Goal: Task Accomplishment & Management: Use online tool/utility

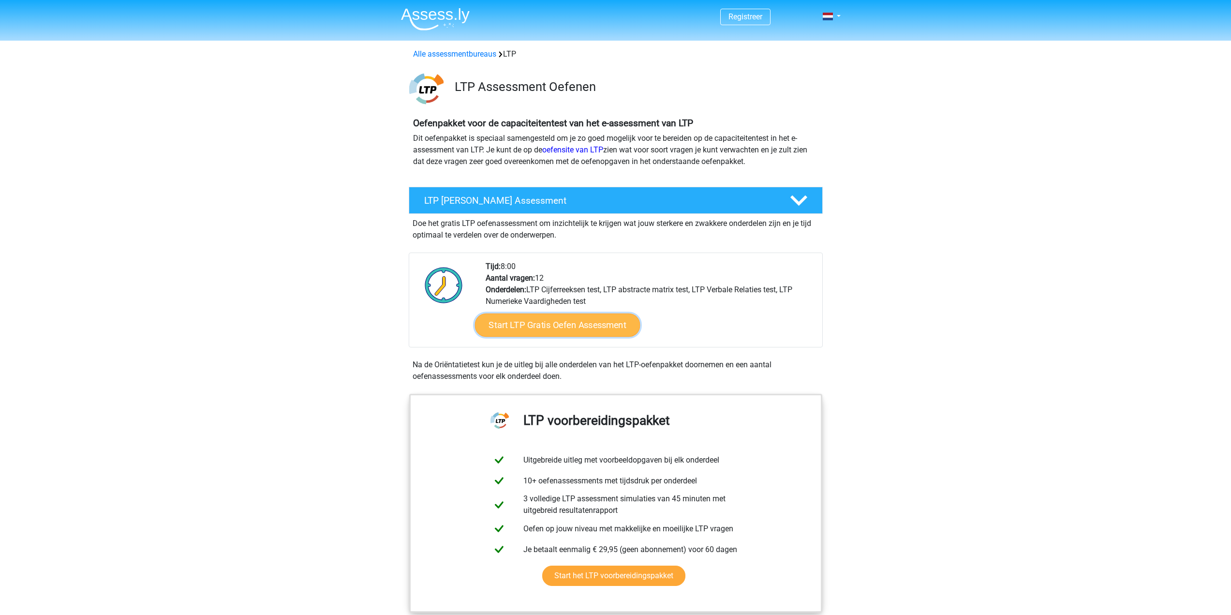
click at [578, 328] on link "Start LTP Gratis Oefen Assessment" at bounding box center [556, 324] width 165 height 23
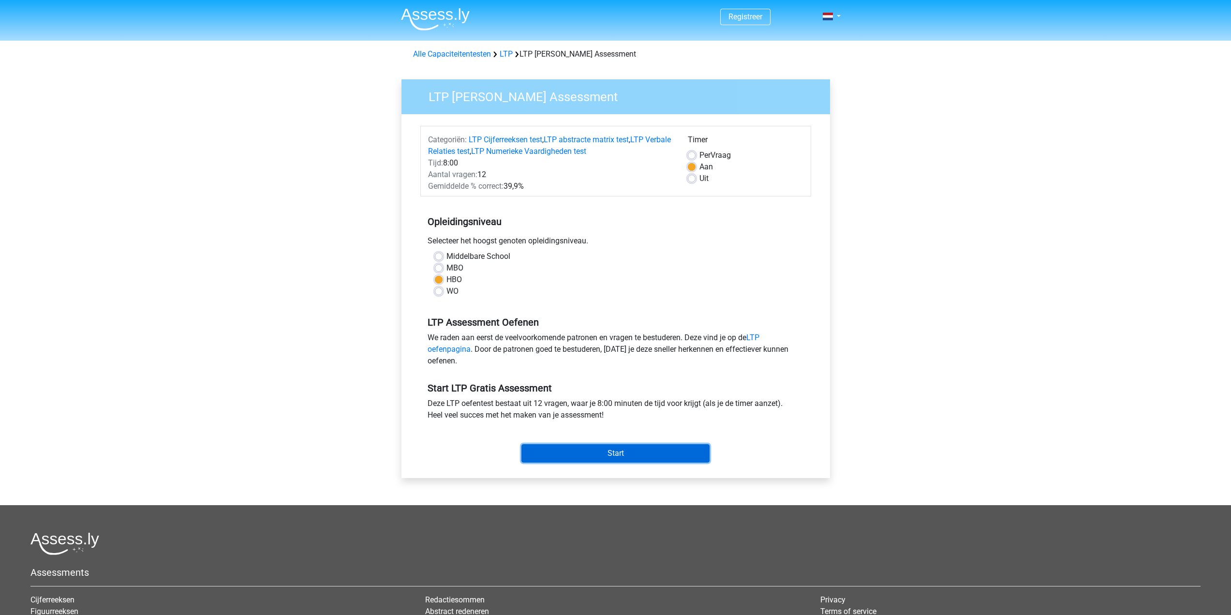
click at [612, 451] on input "Start" at bounding box center [615, 453] width 188 height 18
